Goal: Find specific page/section: Find specific page/section

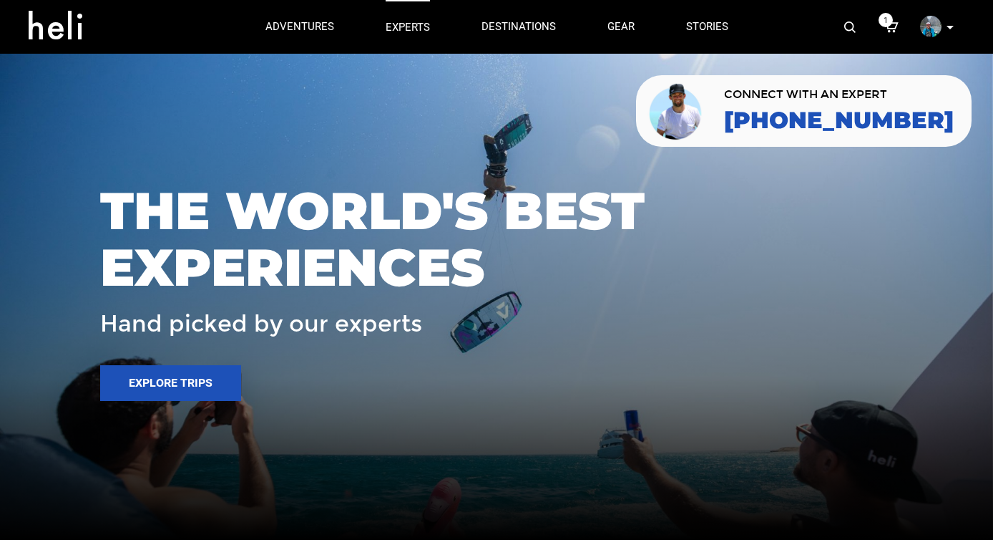
click at [396, 24] on p "experts" at bounding box center [408, 27] width 44 height 15
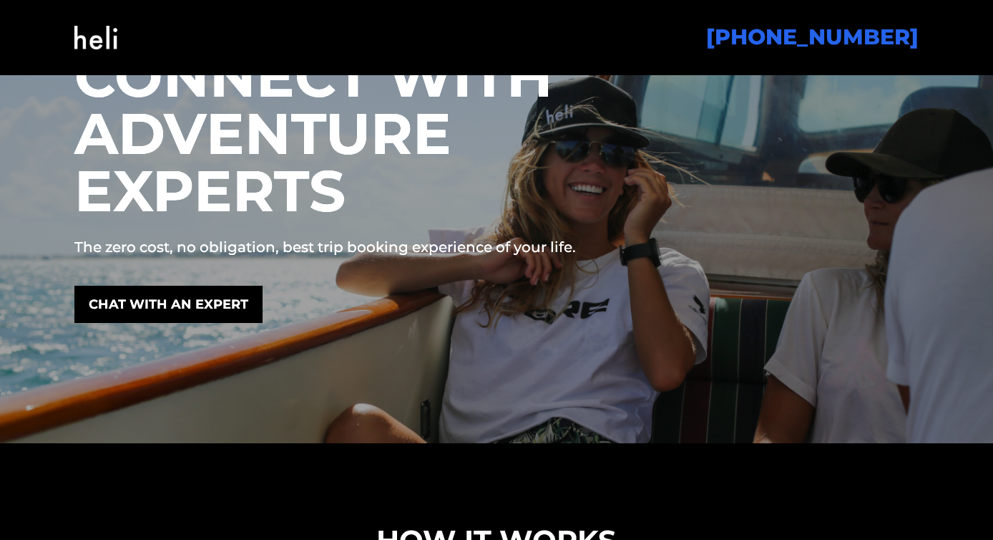
scroll to position [474, 0]
